Goal: Transaction & Acquisition: Purchase product/service

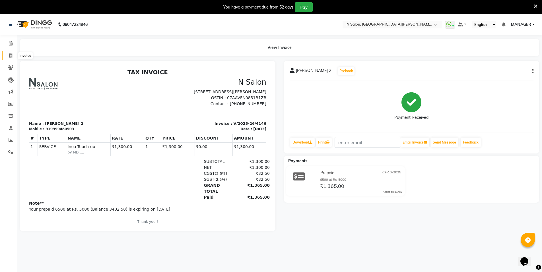
click at [11, 56] on icon at bounding box center [10, 56] width 3 height 4
select select "3472"
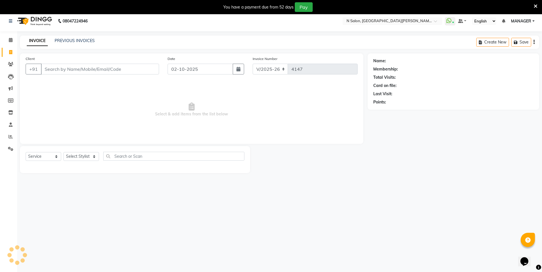
scroll to position [14, 0]
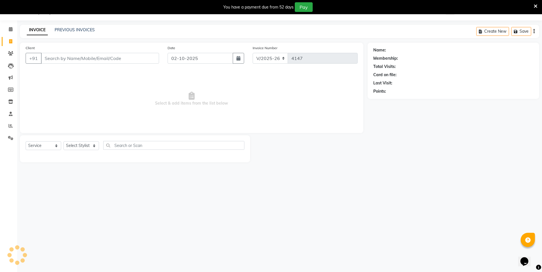
select select "P"
click at [55, 61] on input "Client" at bounding box center [100, 58] width 118 height 11
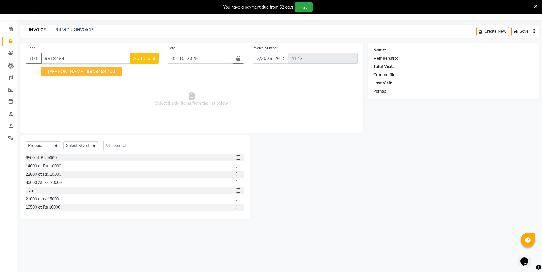
click at [88, 69] on span "9818484" at bounding box center [97, 72] width 20 height 6
type input "9818484700"
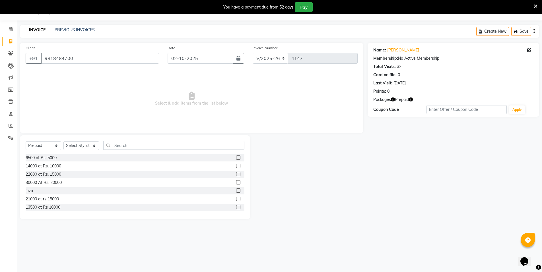
click at [394, 100] on icon "button" at bounding box center [393, 100] width 4 height 4
click at [412, 99] on icon "button" at bounding box center [411, 100] width 4 height 4
click at [38, 145] on select "Select Service Product Membership Package Voucher Prepaid Gift Card" at bounding box center [44, 145] width 36 height 9
select select "service"
click at [26, 141] on select "Select Service Product Membership Package Voucher Prepaid Gift Card" at bounding box center [44, 145] width 36 height 9
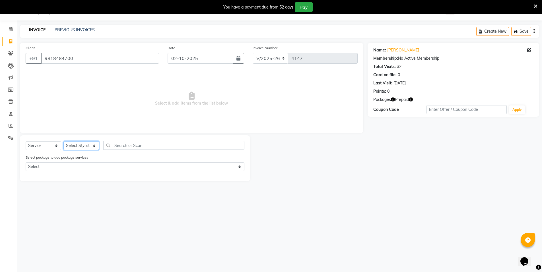
click at [88, 146] on select "Select Stylist [PERSON_NAME] [PERSON_NAME] MANAGER MD..... [PERSON_NAME] [PERSO…" at bounding box center [81, 145] width 36 height 9
select select "15668"
click at [63, 141] on select "Select Stylist [PERSON_NAME] [PERSON_NAME] MANAGER MD..... [PERSON_NAME] [PERSO…" at bounding box center [81, 145] width 36 height 9
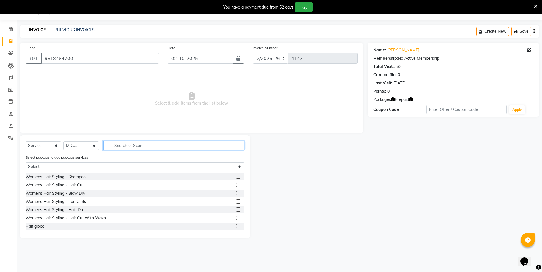
click at [130, 143] on input "text" at bounding box center [173, 145] width 141 height 9
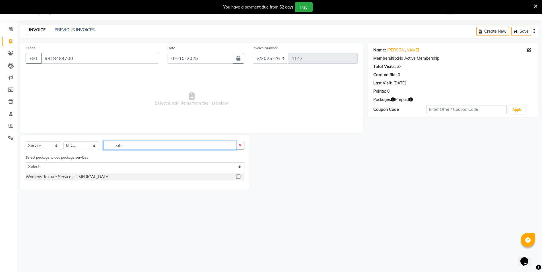
type input "boto"
click at [240, 176] on label at bounding box center [238, 177] width 4 height 4
click at [240, 176] on input "checkbox" at bounding box center [238, 177] width 4 height 4
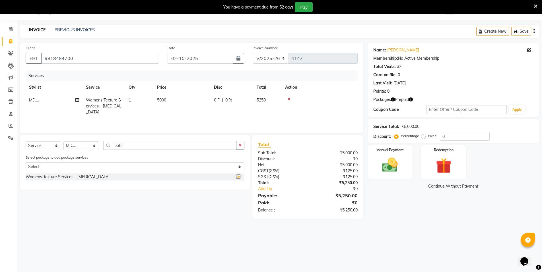
checkbox input "false"
click at [174, 100] on td "5000" at bounding box center [182, 106] width 57 height 25
select select "15668"
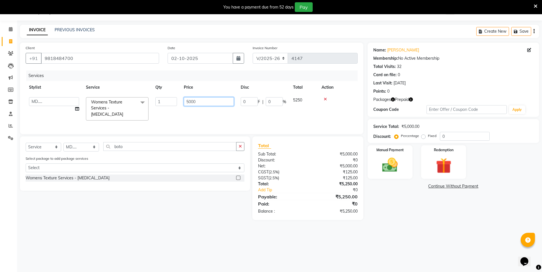
click at [209, 103] on input "5000" at bounding box center [209, 101] width 50 height 9
type input "5"
type input "3000"
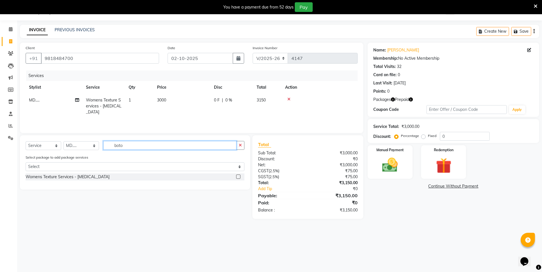
click at [130, 147] on input "boto" at bounding box center [169, 145] width 133 height 9
type input "b"
type input "eye"
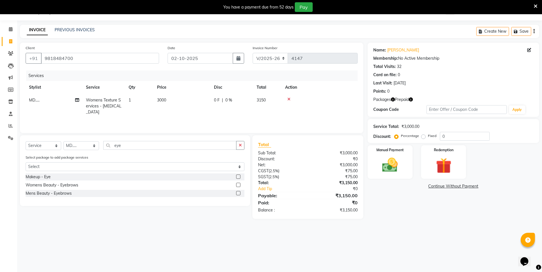
click at [237, 185] on label at bounding box center [238, 185] width 4 height 4
click at [237, 185] on input "checkbox" at bounding box center [238, 186] width 4 height 4
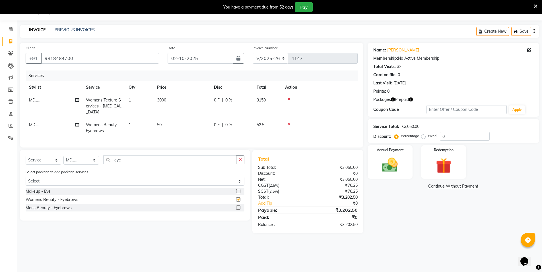
checkbox input "false"
click at [38, 122] on td "MD....." at bounding box center [54, 128] width 57 height 19
select select "15668"
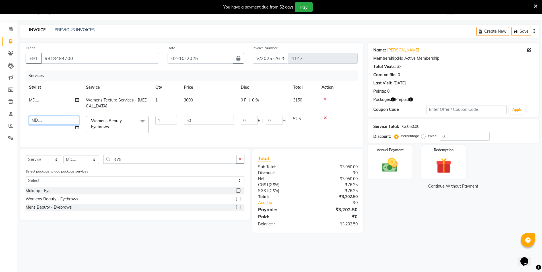
click at [64, 116] on select "[PERSON_NAME] [PERSON_NAME] MANAGER MD..... [PERSON_NAME] [PERSON_NAME] [PERSON…" at bounding box center [54, 120] width 50 height 9
click at [50, 116] on select "[PERSON_NAME] [PERSON_NAME] MANAGER MD..... [PERSON_NAME] [PERSON_NAME] [PERSON…" at bounding box center [54, 120] width 50 height 9
select select "15673"
click at [444, 163] on img at bounding box center [444, 166] width 26 height 20
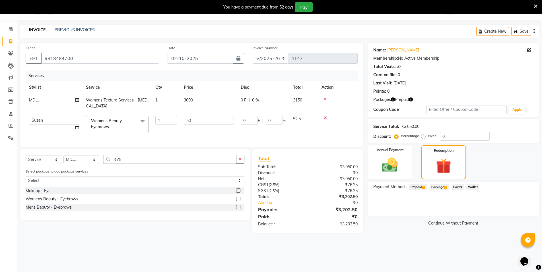
click at [411, 187] on span "Prepaid 1" at bounding box center [418, 187] width 19 height 7
click at [519, 209] on button "Add" at bounding box center [520, 211] width 21 height 10
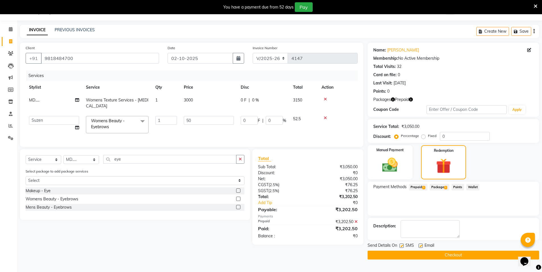
click at [427, 254] on button "Checkout" at bounding box center [454, 255] width 172 height 9
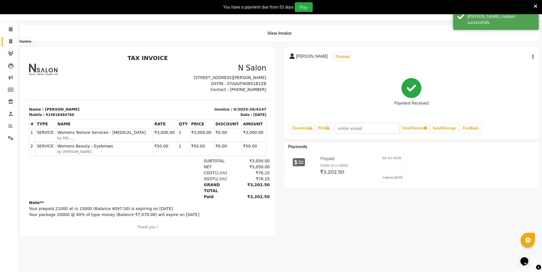
click at [11, 40] on icon at bounding box center [10, 41] width 3 height 4
select select "service"
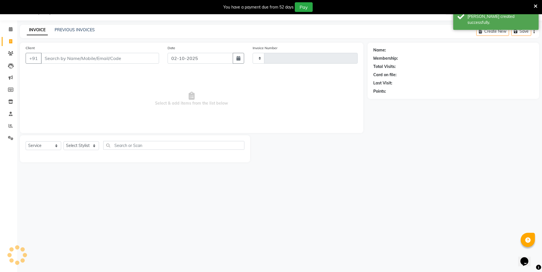
type input "4148"
select select "3472"
select select "P"
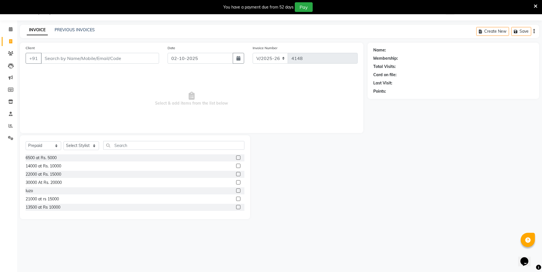
click at [63, 60] on input "Client" at bounding box center [100, 58] width 118 height 11
click at [59, 61] on input "Client" at bounding box center [100, 58] width 118 height 11
click at [48, 56] on input "Client" at bounding box center [100, 58] width 118 height 11
click at [95, 62] on input "Client" at bounding box center [100, 58] width 118 height 11
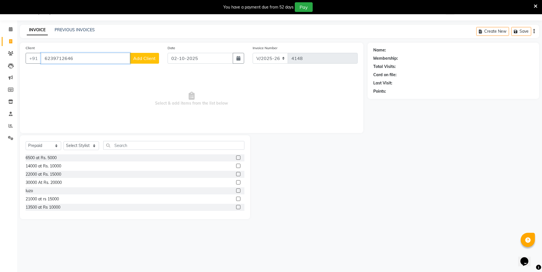
type input "6239712646"
click at [150, 57] on span "Add Client" at bounding box center [144, 59] width 22 height 6
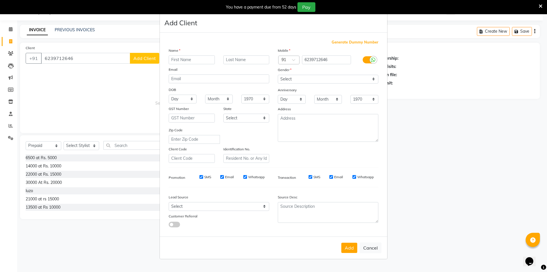
click at [208, 62] on input "text" at bounding box center [192, 60] width 46 height 9
type input "Urvashi"
click at [296, 81] on select "Select [DEMOGRAPHIC_DATA] [DEMOGRAPHIC_DATA] Other Prefer Not To Say" at bounding box center [328, 79] width 100 height 9
select select "[DEMOGRAPHIC_DATA]"
click at [278, 75] on select "Select [DEMOGRAPHIC_DATA] [DEMOGRAPHIC_DATA] Other Prefer Not To Say" at bounding box center [328, 79] width 100 height 9
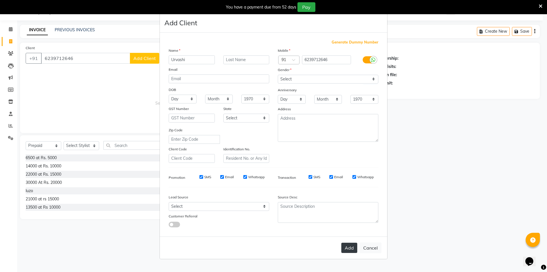
click at [350, 249] on button "Add" at bounding box center [349, 248] width 16 height 10
select select
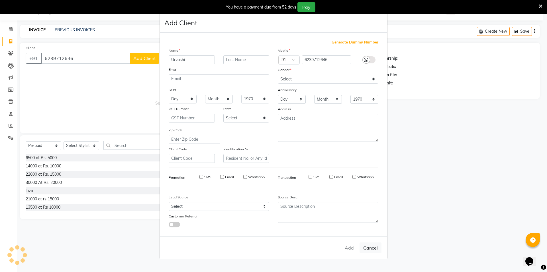
select select
checkbox input "false"
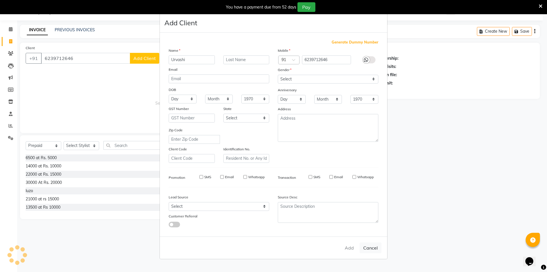
checkbox input "false"
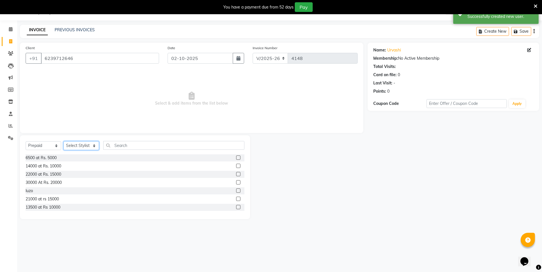
click at [82, 145] on select "Select Stylist [PERSON_NAME] [PERSON_NAME] MANAGER MD..... [PERSON_NAME] [PERSO…" at bounding box center [81, 145] width 36 height 9
select select "15667"
click at [63, 141] on select "Select Stylist [PERSON_NAME] [PERSON_NAME] MANAGER MD..... [PERSON_NAME] [PERSO…" at bounding box center [81, 145] width 36 height 9
click at [38, 148] on select "Select Service Product Membership Package Voucher Prepaid Gift Card" at bounding box center [44, 145] width 36 height 9
select select "product"
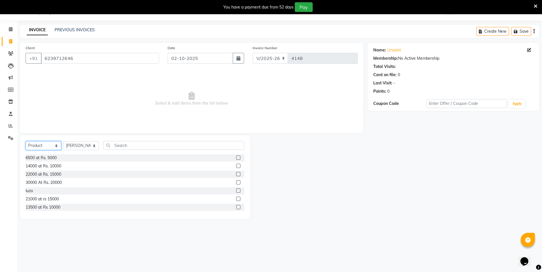
click at [26, 141] on select "Select Service Product Membership Package Voucher Prepaid Gift Card" at bounding box center [44, 145] width 36 height 9
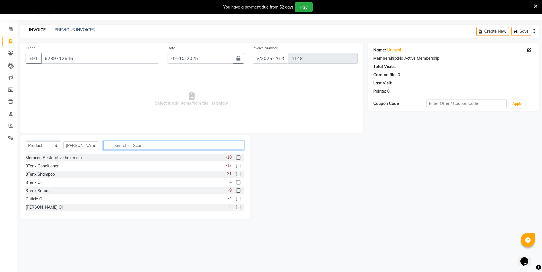
click at [120, 147] on input "text" at bounding box center [173, 145] width 141 height 9
type input "mo"
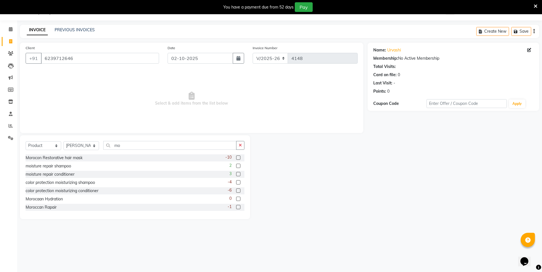
click at [236, 200] on label at bounding box center [238, 199] width 4 height 4
click at [236, 200] on input "checkbox" at bounding box center [238, 200] width 4 height 4
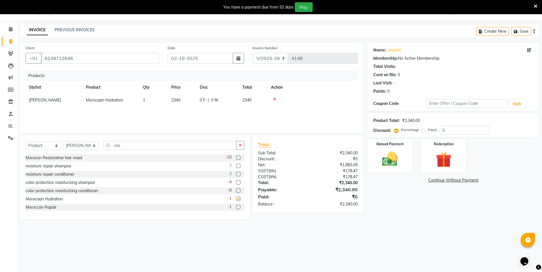
checkbox input "false"
click at [150, 97] on td "1" at bounding box center [153, 100] width 28 height 13
select select "15667"
click at [159, 104] on input "1" at bounding box center [154, 101] width 22 height 9
type input "2"
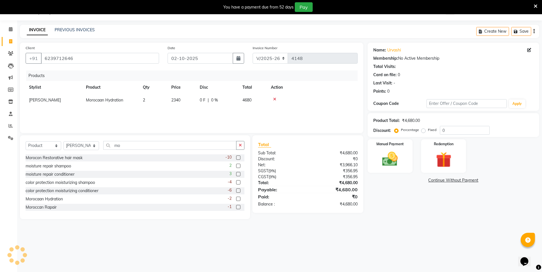
click at [187, 99] on td "2340" at bounding box center [182, 100] width 28 height 13
select select "15667"
click at [187, 99] on input "2340" at bounding box center [182, 101] width 22 height 9
type input "2"
type input "5200"
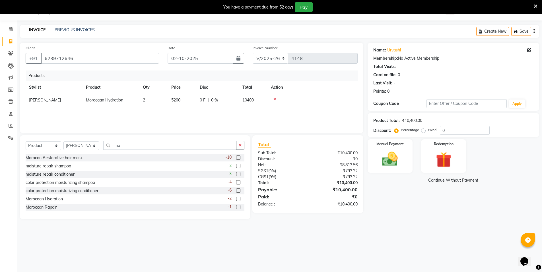
click at [179, 113] on div "Products Stylist Product Qty Price Disc Total Action [PERSON_NAME] Morocaan Hyd…" at bounding box center [192, 99] width 332 height 57
click at [153, 100] on td "2" at bounding box center [153, 100] width 28 height 13
select select "15667"
click at [153, 100] on input "2" at bounding box center [154, 101] width 22 height 9
type input "1"
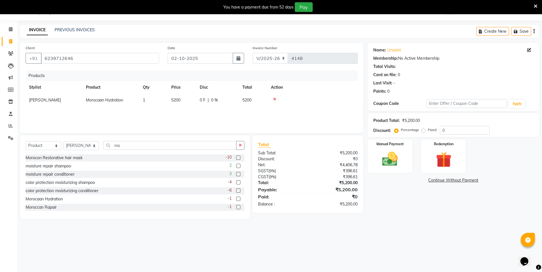
click at [167, 115] on div "Products Stylist Product Qty Price Disc Total Action [PERSON_NAME] Morocaan Hyd…" at bounding box center [192, 99] width 332 height 57
click at [403, 154] on img at bounding box center [390, 159] width 26 height 19
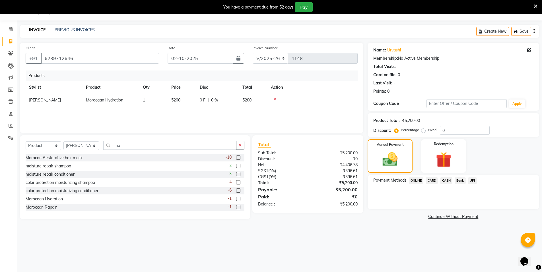
click at [414, 181] on span "ONLINE" at bounding box center [416, 181] width 15 height 7
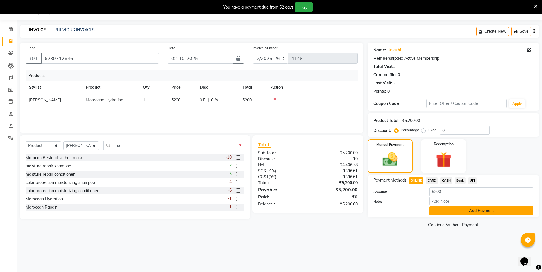
click at [463, 212] on button "Add Payment" at bounding box center [482, 211] width 104 height 9
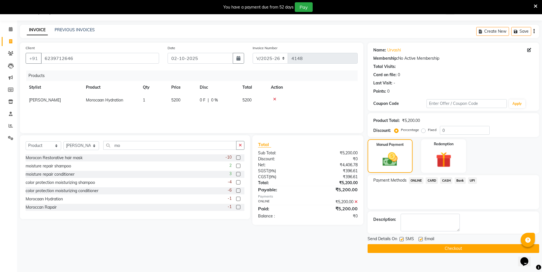
click at [456, 249] on button "Checkout" at bounding box center [454, 249] width 172 height 9
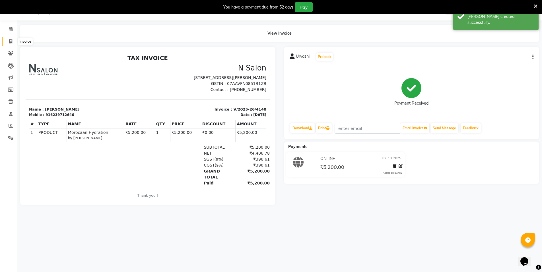
click at [11, 42] on icon at bounding box center [10, 41] width 3 height 4
select select "3472"
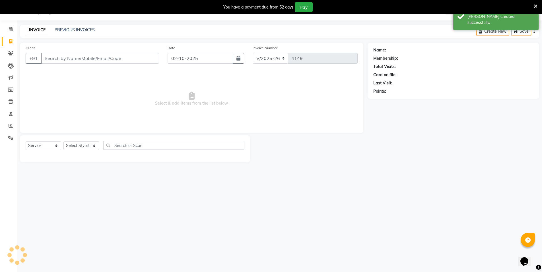
select select "P"
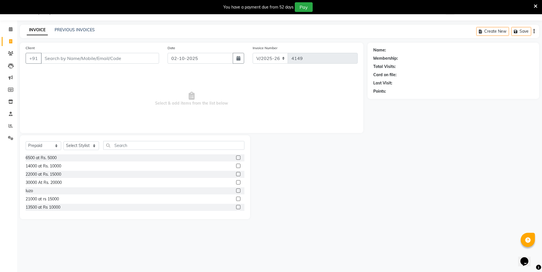
click at [113, 60] on input "Client" at bounding box center [100, 58] width 118 height 11
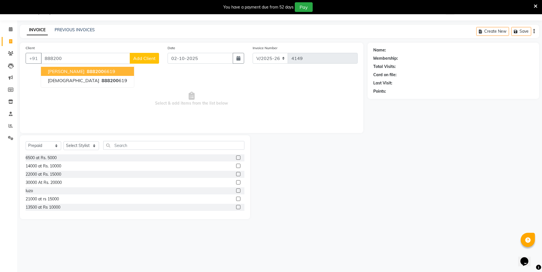
click at [88, 72] on ngb-highlight "888200 6619" at bounding box center [101, 72] width 30 height 6
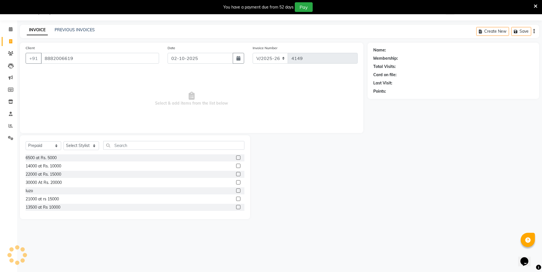
type input "8882006619"
click at [44, 147] on select "Select Service Product Membership Package Voucher Prepaid Gift Card" at bounding box center [44, 145] width 36 height 9
select select "service"
click at [26, 141] on select "Select Service Product Membership Package Voucher Prepaid Gift Card" at bounding box center [44, 145] width 36 height 9
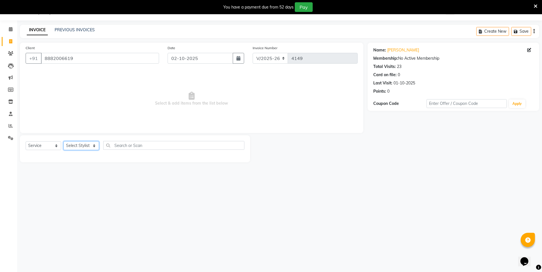
click at [78, 144] on select "Select Stylist [PERSON_NAME] [PERSON_NAME] MANAGER MD..... [PERSON_NAME] [PERSO…" at bounding box center [81, 145] width 36 height 9
select select "15670"
click at [63, 141] on select "Select Stylist [PERSON_NAME] [PERSON_NAME] MANAGER MD..... [PERSON_NAME] [PERSO…" at bounding box center [81, 145] width 36 height 9
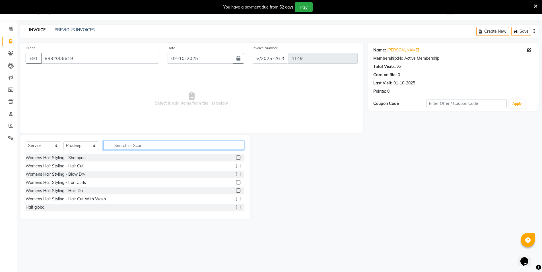
click at [132, 145] on input "text" at bounding box center [173, 145] width 141 height 9
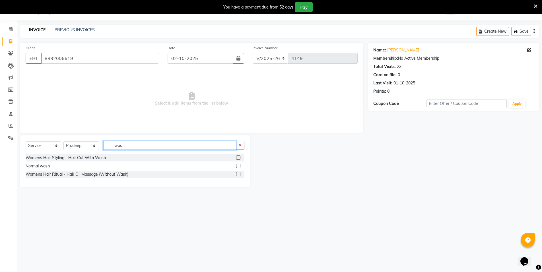
type input "was"
click at [240, 167] on label at bounding box center [238, 166] width 4 height 4
click at [240, 167] on input "checkbox" at bounding box center [238, 167] width 4 height 4
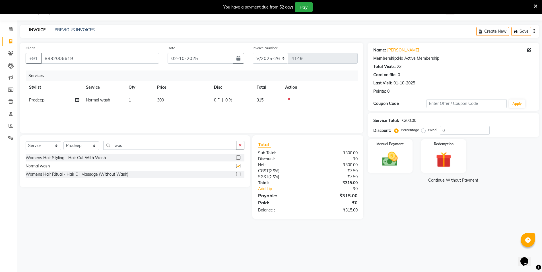
checkbox input "false"
click at [136, 147] on input "was" at bounding box center [169, 145] width 133 height 9
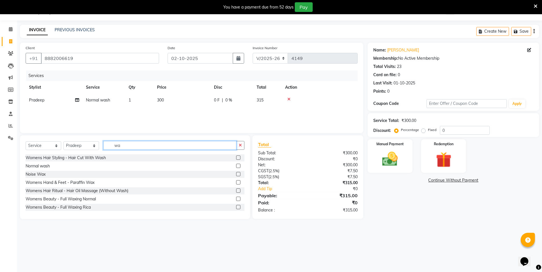
type input "w"
type input "s"
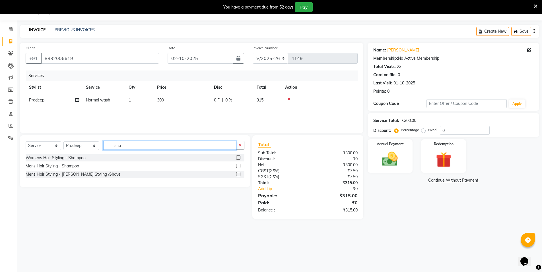
type input "sha"
click at [237, 167] on label at bounding box center [238, 166] width 4 height 4
click at [237, 167] on input "checkbox" at bounding box center [238, 167] width 4 height 4
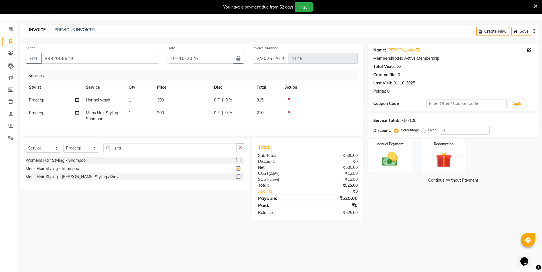
checkbox input "false"
click at [36, 114] on span "Pradeep" at bounding box center [36, 112] width 15 height 5
select select "15670"
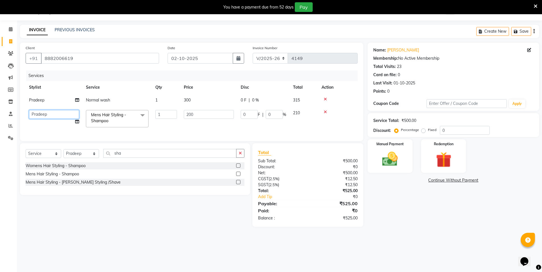
click at [41, 114] on select "[PERSON_NAME] [PERSON_NAME] MANAGER MD..... [PERSON_NAME] [PERSON_NAME] [PERSON…" at bounding box center [54, 114] width 50 height 9
select select "72439"
click at [178, 223] on div "Select Service Product Membership Package Voucher Prepaid Gift Card Select Styl…" at bounding box center [133, 185] width 235 height 84
click at [387, 161] on img at bounding box center [390, 159] width 26 height 19
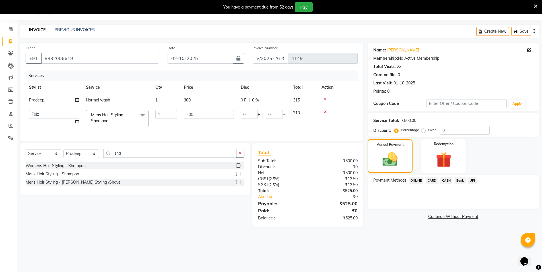
click at [445, 179] on span "CASH" at bounding box center [446, 181] width 12 height 7
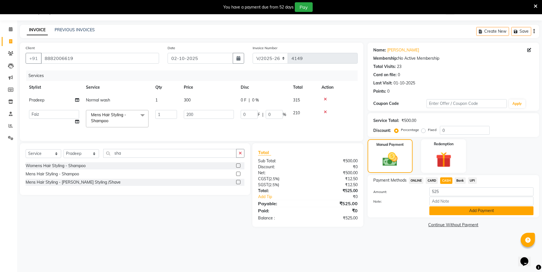
click at [455, 210] on button "Add Payment" at bounding box center [482, 211] width 104 height 9
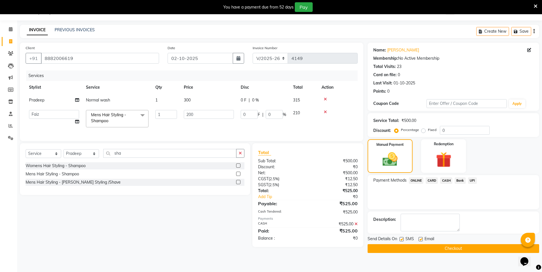
click at [452, 247] on button "Checkout" at bounding box center [454, 249] width 172 height 9
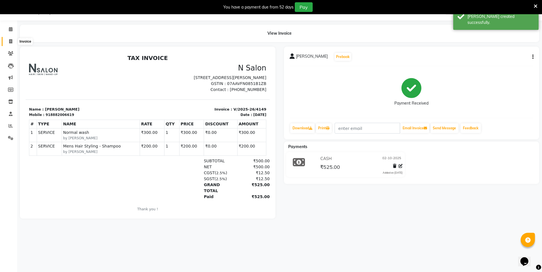
click at [7, 39] on span at bounding box center [11, 41] width 10 height 7
select select "3472"
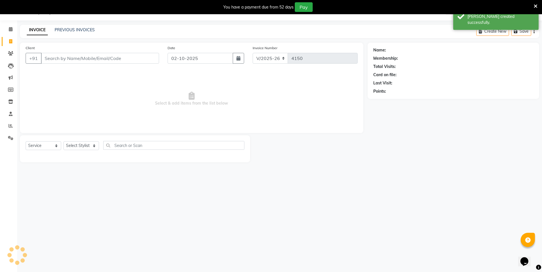
select select "P"
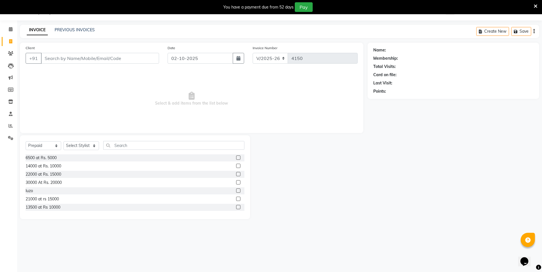
click at [81, 59] on input "Client" at bounding box center [100, 58] width 118 height 11
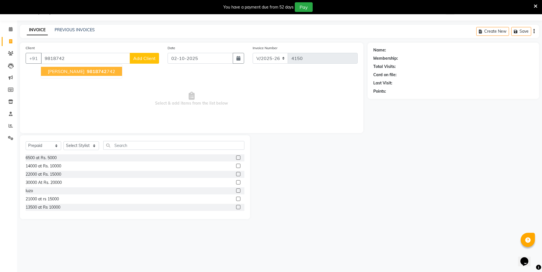
click at [91, 69] on span "9818742" at bounding box center [97, 72] width 20 height 6
type input "9818742742"
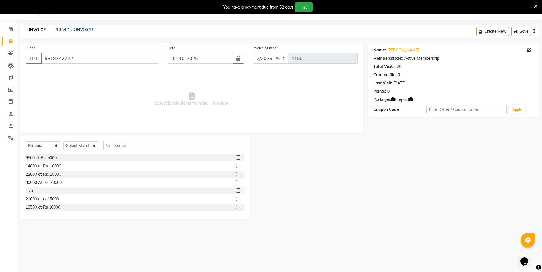
click at [413, 100] on icon "button" at bounding box center [411, 100] width 4 height 4
click at [388, 152] on div "Name: Sahib Bakshi Membership: No Active Membership Total Visits: 76 Card on fi…" at bounding box center [456, 131] width 176 height 177
click at [36, 145] on select "Select Service Product Membership Package Voucher Prepaid Gift Card" at bounding box center [44, 145] width 36 height 9
select select "service"
click at [26, 141] on select "Select Service Product Membership Package Voucher Prepaid Gift Card" at bounding box center [44, 145] width 36 height 9
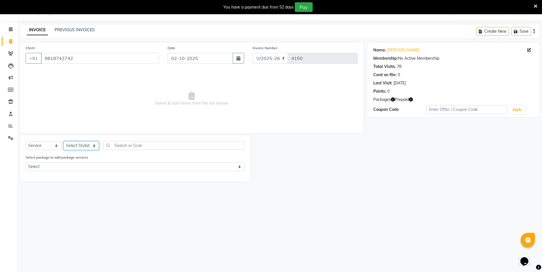
click at [92, 145] on select "Select Stylist [PERSON_NAME] [PERSON_NAME] MANAGER MD..... [PERSON_NAME] [PERSO…" at bounding box center [81, 145] width 36 height 9
select select "15670"
click at [63, 141] on select "Select Stylist [PERSON_NAME] [PERSON_NAME] MANAGER MD..... [PERSON_NAME] [PERSO…" at bounding box center [81, 145] width 36 height 9
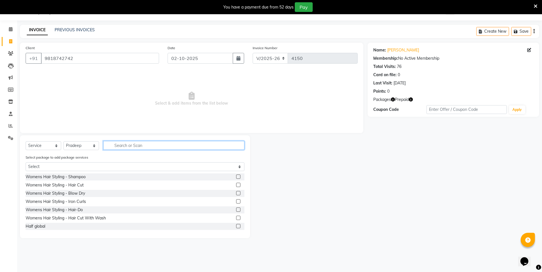
click at [137, 145] on input "text" at bounding box center [173, 145] width 141 height 9
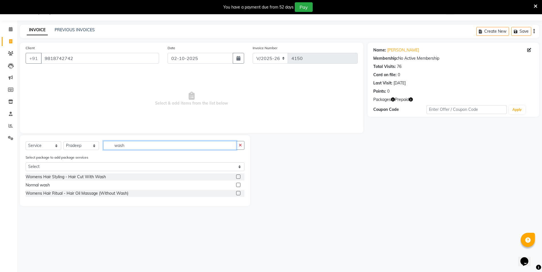
type input "wash"
click at [240, 186] on label at bounding box center [238, 185] width 4 height 4
click at [240, 186] on input "checkbox" at bounding box center [238, 186] width 4 height 4
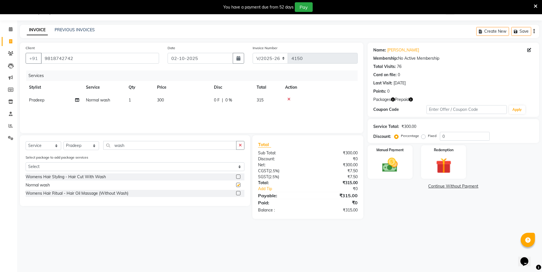
checkbox input "false"
click at [457, 162] on img at bounding box center [444, 166] width 26 height 20
click at [420, 189] on span "Prepaid 1" at bounding box center [418, 187] width 19 height 7
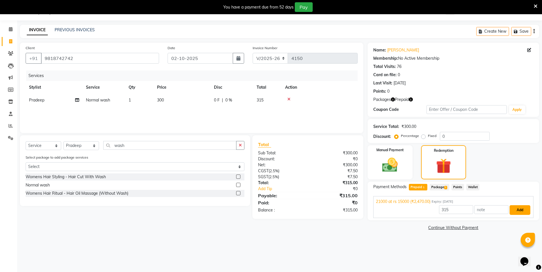
click at [517, 213] on button "Add" at bounding box center [520, 211] width 21 height 10
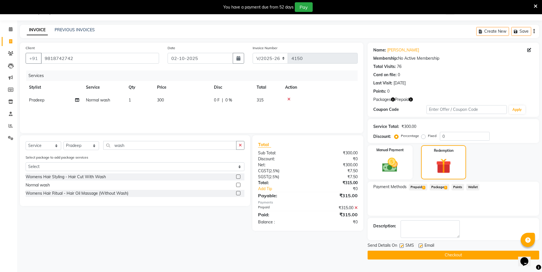
drag, startPoint x: 455, startPoint y: 255, endPoint x: 455, endPoint y: 252, distance: 3.4
click at [455, 253] on button "Checkout" at bounding box center [454, 255] width 172 height 9
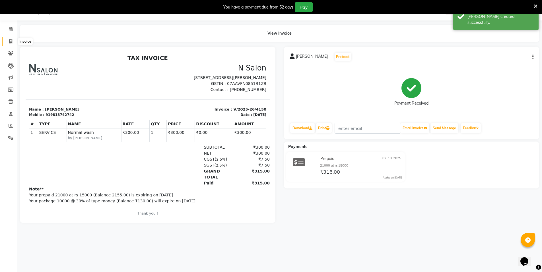
click at [9, 42] on icon at bounding box center [10, 41] width 3 height 4
select select "3472"
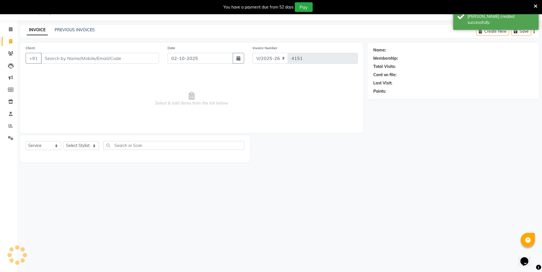
select select "P"
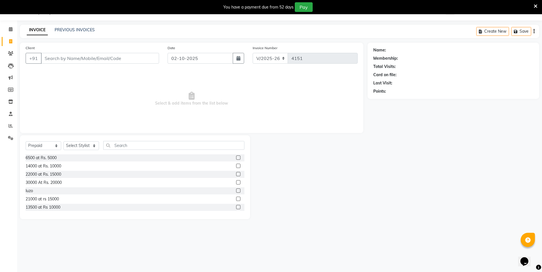
click at [87, 61] on input "Client" at bounding box center [100, 58] width 118 height 11
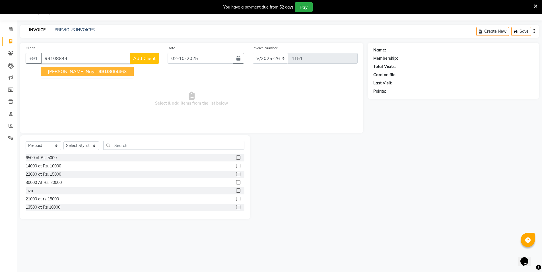
click at [98, 72] on span "99108844" at bounding box center [109, 72] width 23 height 6
type input "9910884463"
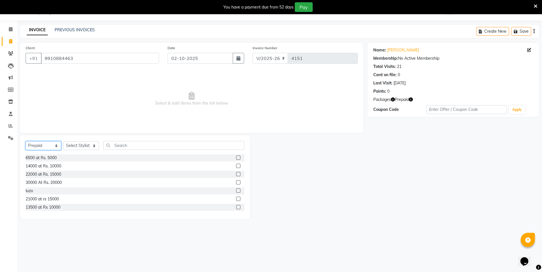
click at [56, 145] on select "Select Service Product Membership Package Voucher Prepaid Gift Card" at bounding box center [44, 145] width 36 height 9
select select "service"
click at [26, 141] on select "Select Service Product Membership Package Voucher Prepaid Gift Card" at bounding box center [44, 145] width 36 height 9
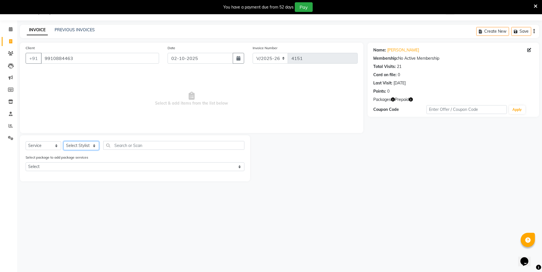
click at [87, 143] on select "Select Stylist [PERSON_NAME] [PERSON_NAME] MANAGER MD..... [PERSON_NAME] [PERSO…" at bounding box center [81, 145] width 36 height 9
select select "15667"
click at [63, 141] on select "Select Stylist [PERSON_NAME] [PERSON_NAME] MANAGER MD..... [PERSON_NAME] [PERSO…" at bounding box center [81, 145] width 36 height 9
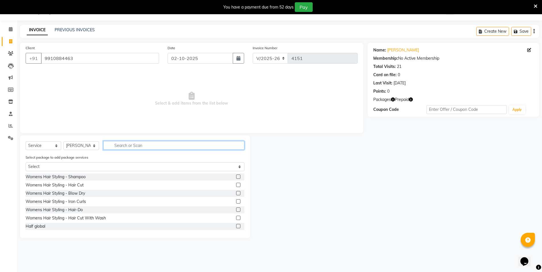
click at [121, 147] on input "text" at bounding box center [173, 145] width 141 height 9
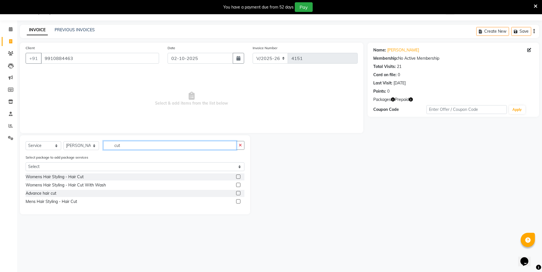
type input "cut"
click at [237, 176] on label at bounding box center [238, 177] width 4 height 4
click at [237, 176] on input "checkbox" at bounding box center [238, 177] width 4 height 4
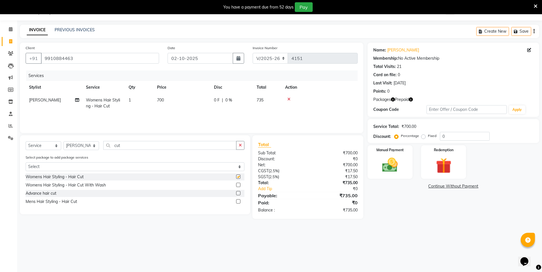
checkbox input "false"
click at [85, 147] on select "Select Stylist [PERSON_NAME] [PERSON_NAME] MANAGER MD..... [PERSON_NAME] [PERSO…" at bounding box center [81, 145] width 36 height 9
select select "15674"
click at [63, 141] on select "Select Stylist [PERSON_NAME] [PERSON_NAME] MANAGER MD..... [PERSON_NAME] [PERSO…" at bounding box center [81, 145] width 36 height 9
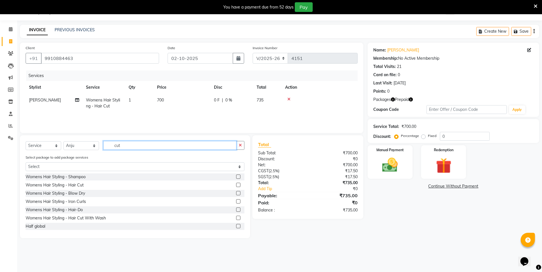
click at [139, 144] on input "cut" at bounding box center [169, 145] width 133 height 9
type input "c"
type input "b"
type input "wax"
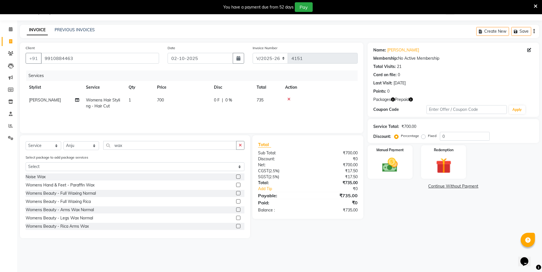
click at [236, 201] on label at bounding box center [238, 202] width 4 height 4
click at [236, 201] on input "checkbox" at bounding box center [238, 202] width 4 height 4
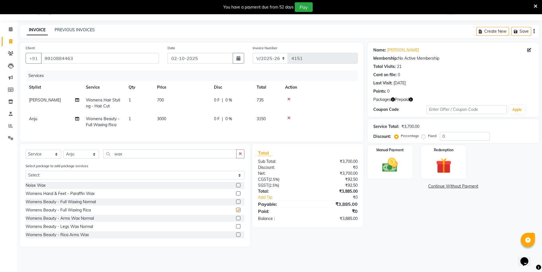
checkbox input "false"
click at [146, 157] on input "wax" at bounding box center [169, 154] width 133 height 9
type input "w"
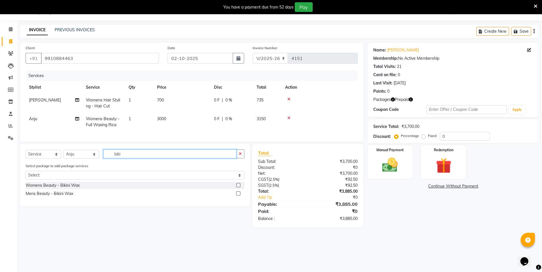
type input "biki"
click at [238, 188] on label at bounding box center [238, 185] width 4 height 4
click at [238, 188] on input "checkbox" at bounding box center [238, 186] width 4 height 4
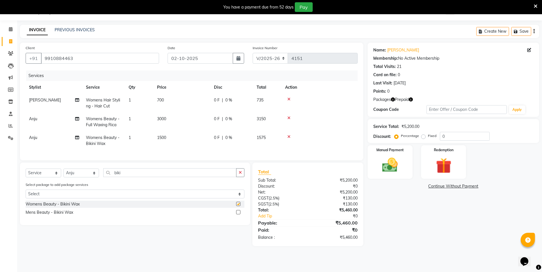
checkbox input "false"
click at [142, 177] on input "biki" at bounding box center [169, 173] width 133 height 9
type input "b"
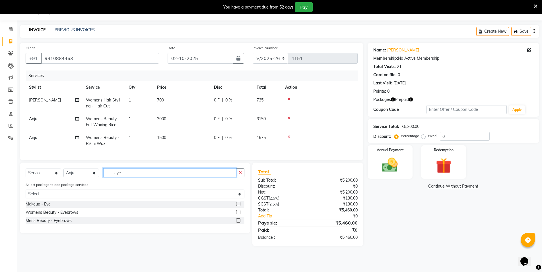
type input "eye"
click at [238, 215] on label at bounding box center [238, 212] width 4 height 4
click at [238, 215] on input "checkbox" at bounding box center [238, 213] width 4 height 4
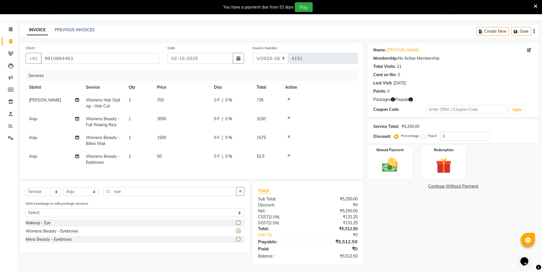
checkbox input "false"
click at [136, 156] on td "1" at bounding box center [139, 159] width 28 height 19
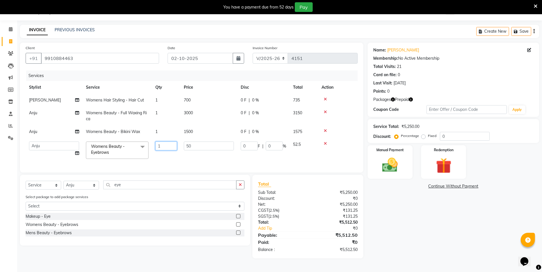
click at [162, 148] on input "1" at bounding box center [166, 146] width 22 height 9
type input "2"
click at [208, 158] on td "50" at bounding box center [208, 150] width 57 height 24
click at [444, 162] on img at bounding box center [444, 166] width 26 height 20
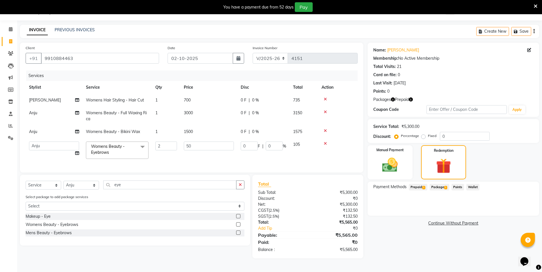
click at [413, 188] on span "Prepaid 1" at bounding box center [418, 187] width 19 height 7
click at [519, 211] on button "Add" at bounding box center [520, 211] width 21 height 10
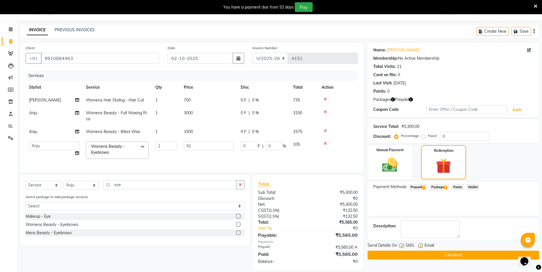
click at [466, 256] on button "Checkout" at bounding box center [454, 255] width 172 height 9
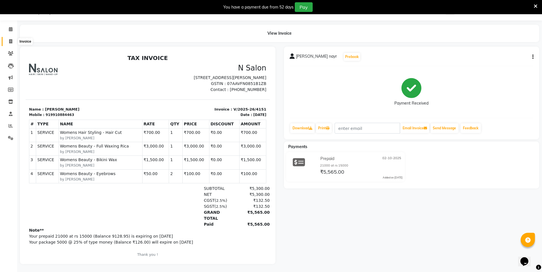
click at [10, 41] on icon at bounding box center [10, 41] width 3 height 4
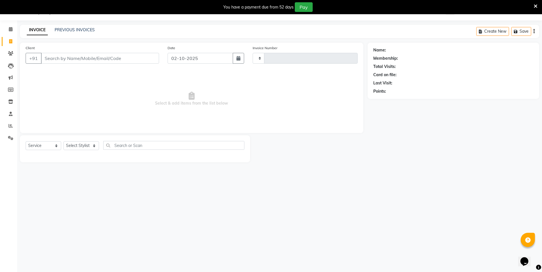
select select "P"
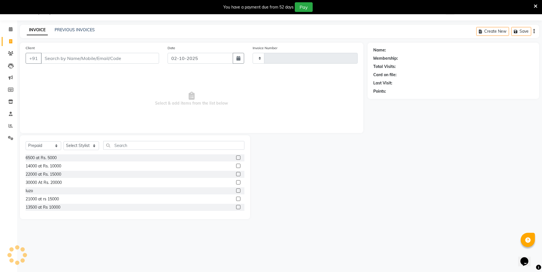
type input "4152"
select select "3472"
